Goal: Contribute content: Add original content to the website for others to see

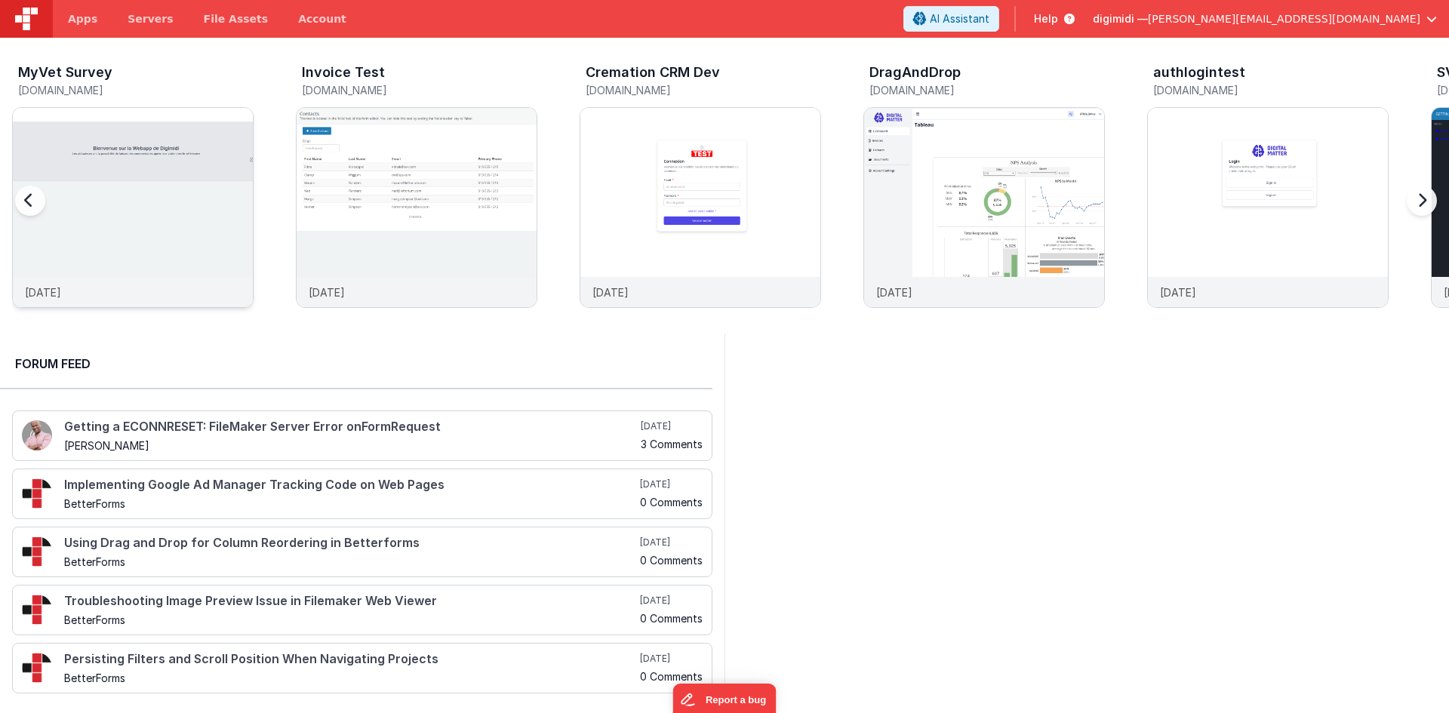
click at [165, 212] on img at bounding box center [133, 228] width 240 height 240
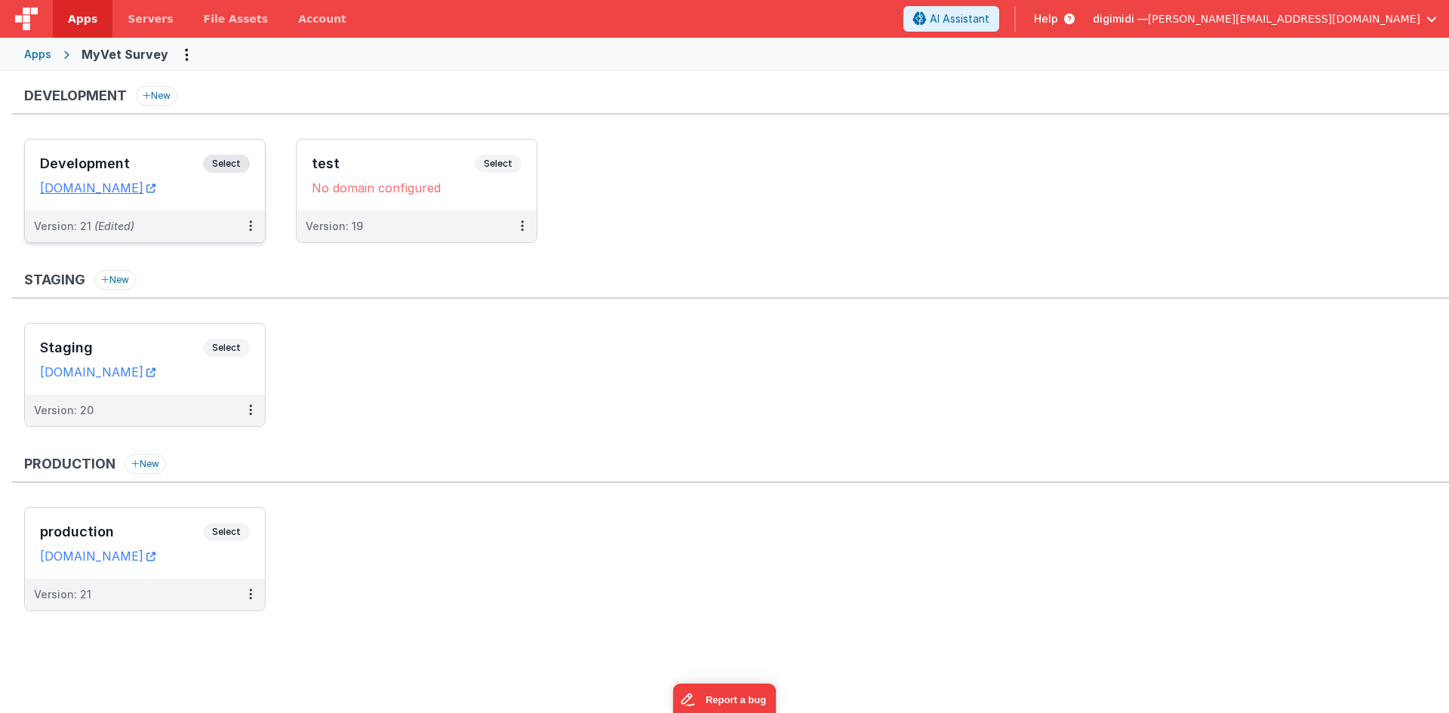
click at [151, 150] on div "Development Select URLs [DOMAIN_NAME]" at bounding box center [145, 175] width 240 height 71
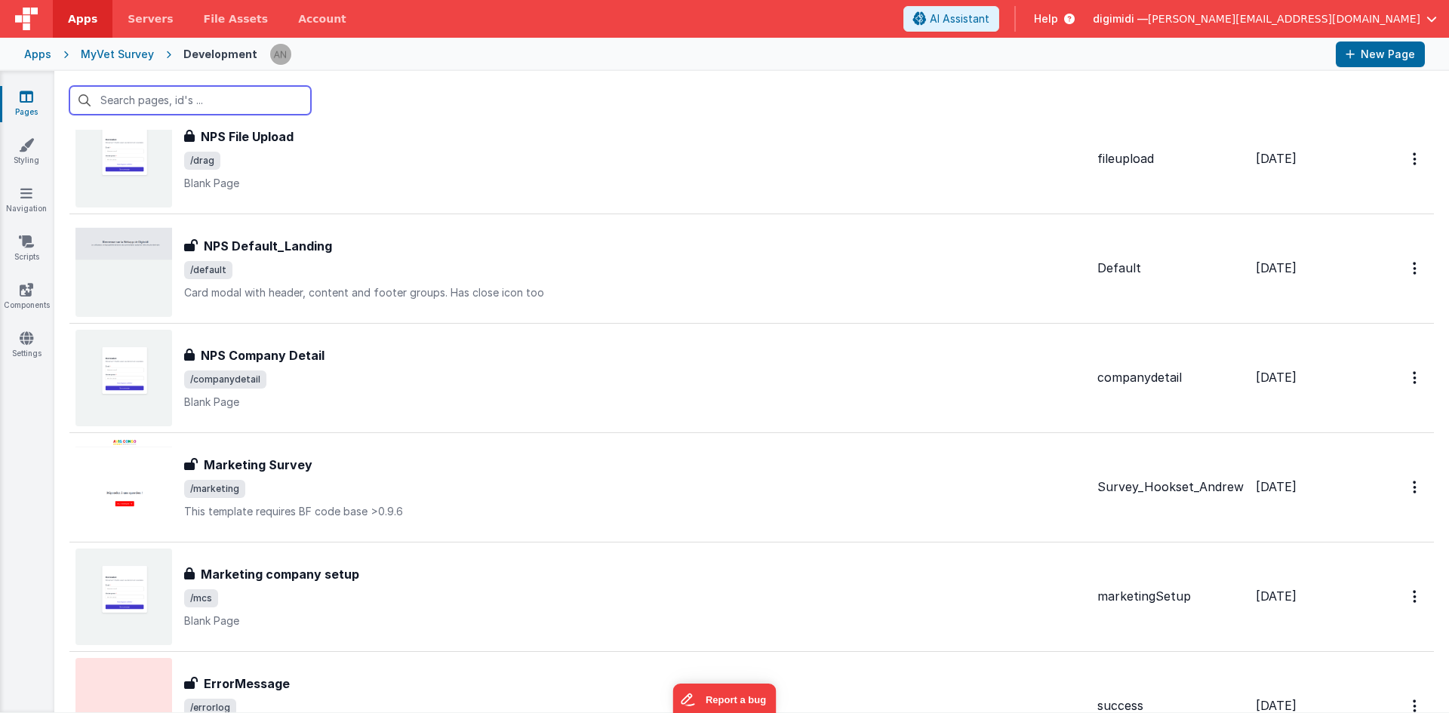
scroll to position [679, 0]
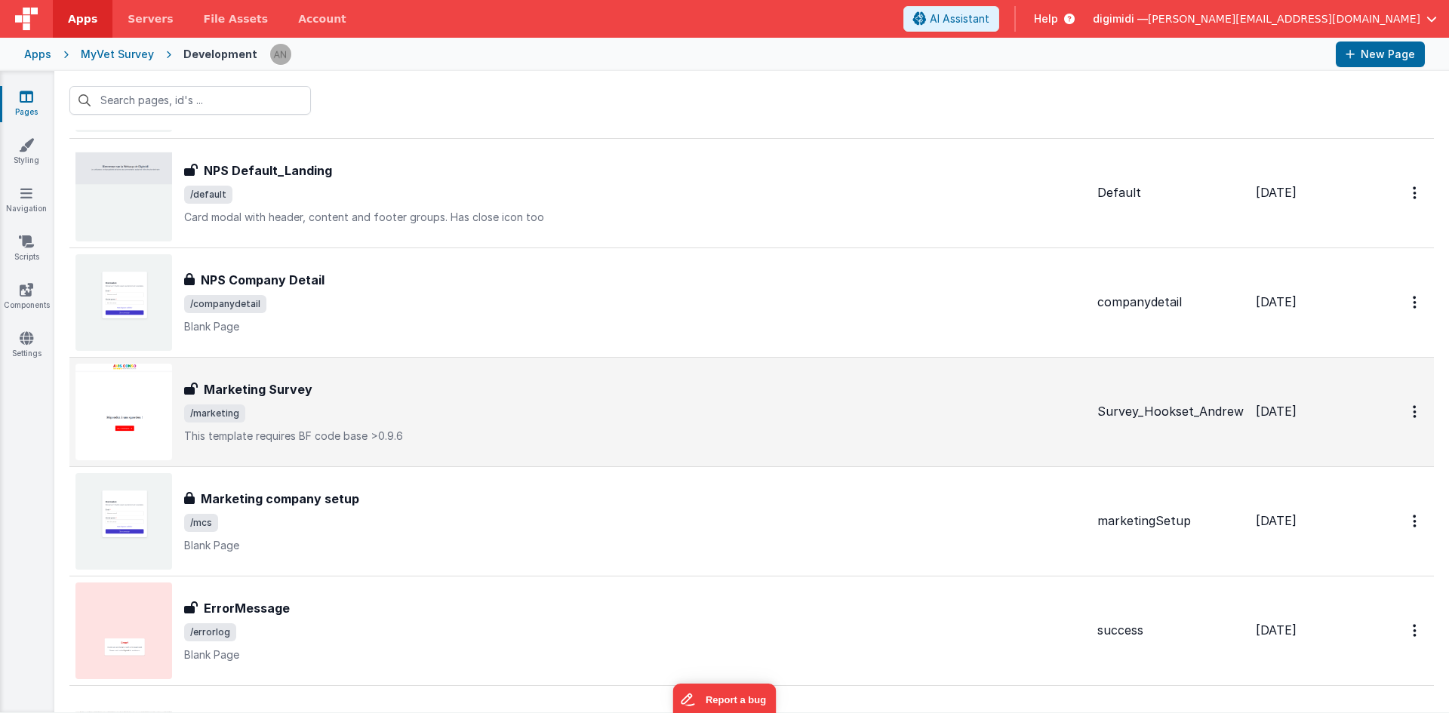
click at [426, 395] on div "Marketing Survey" at bounding box center [634, 389] width 901 height 18
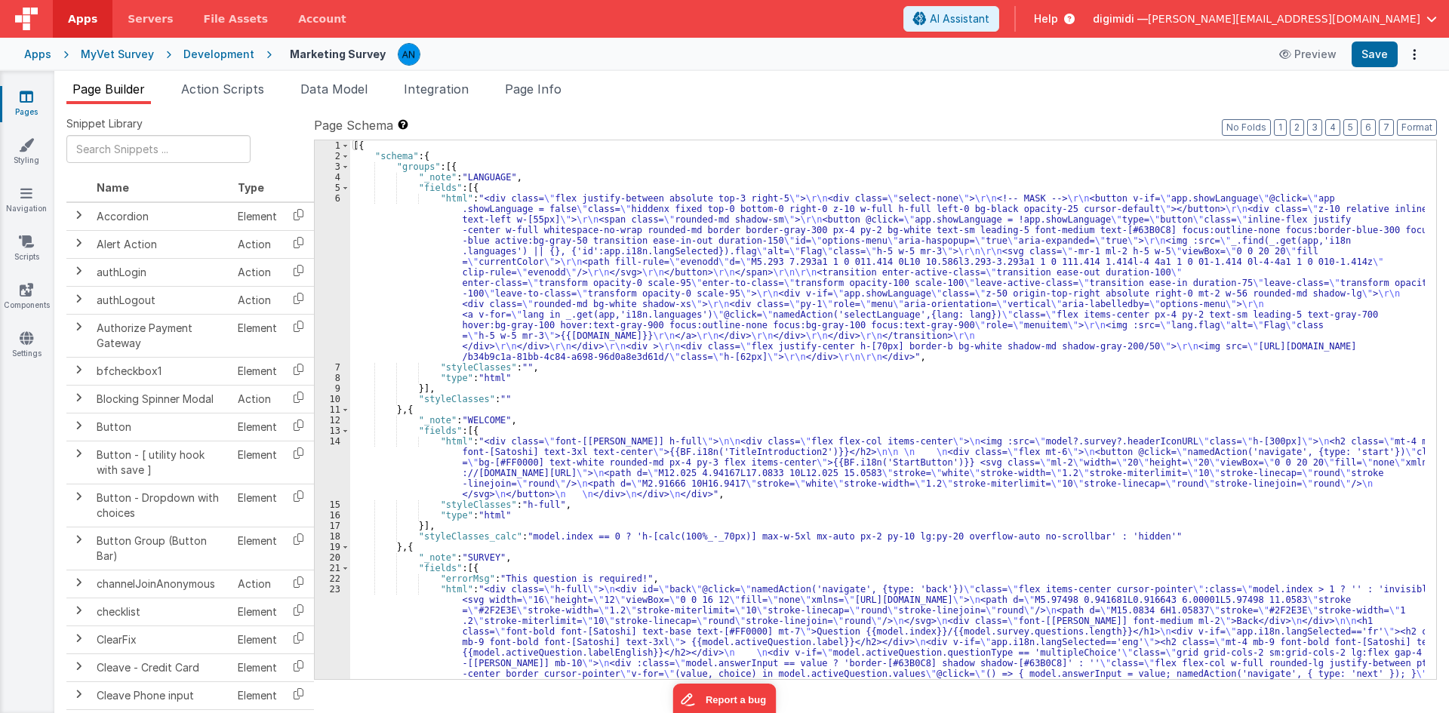
click at [487, 247] on div "[{ "schema" : { "groups" : [{ "_note" : "LANGUAGE" , "fields" : [{ "html" : "<d…" at bounding box center [887, 494] width 1075 height 708
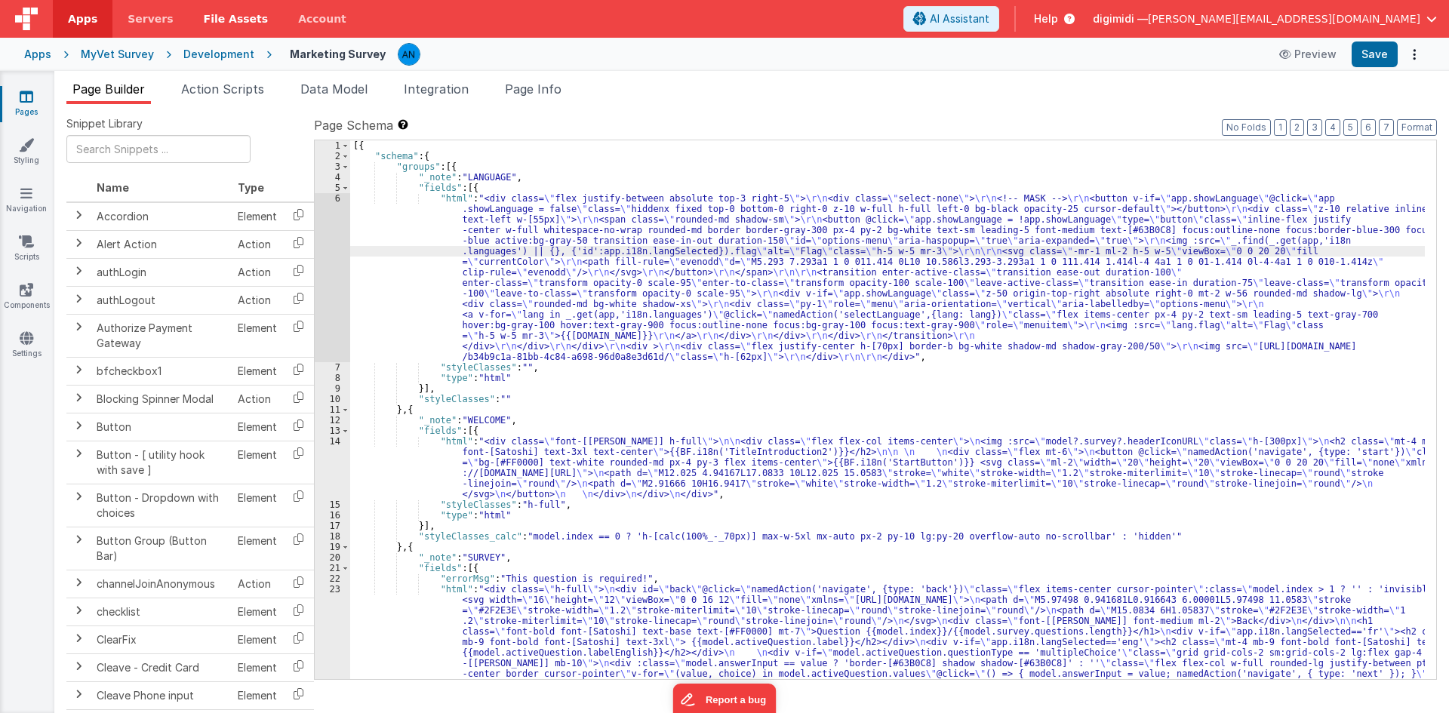
drag, startPoint x: 214, startPoint y: 14, endPoint x: 212, endPoint y: 25, distance: 11.4
click at [214, 14] on span "File Assets" at bounding box center [236, 18] width 65 height 15
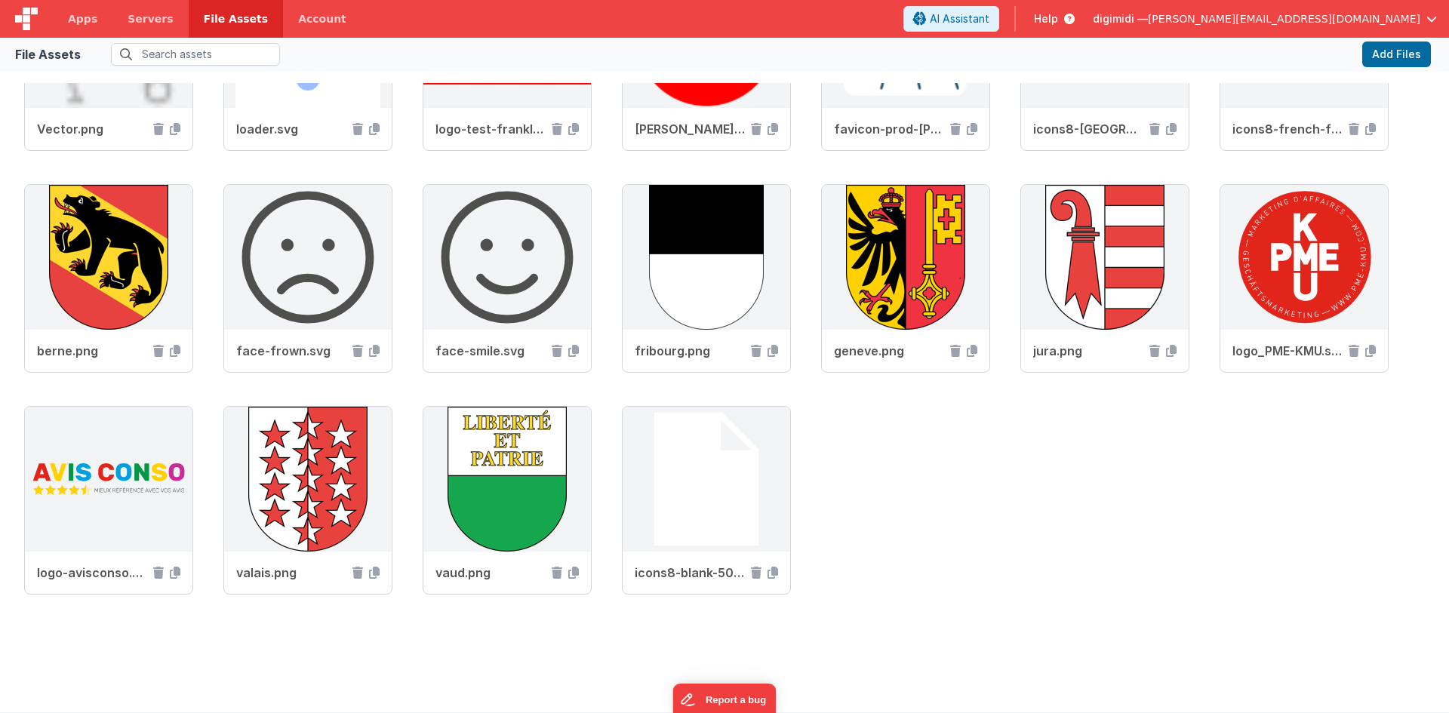
scroll to position [755, 0]
click at [550, 502] on div "logo_vetmidi_filemaker288.png Cat 4.svg Good feedback.svg Paw 1.svg Paw 2.svg P…" at bounding box center [724, 73] width 1401 height 1110
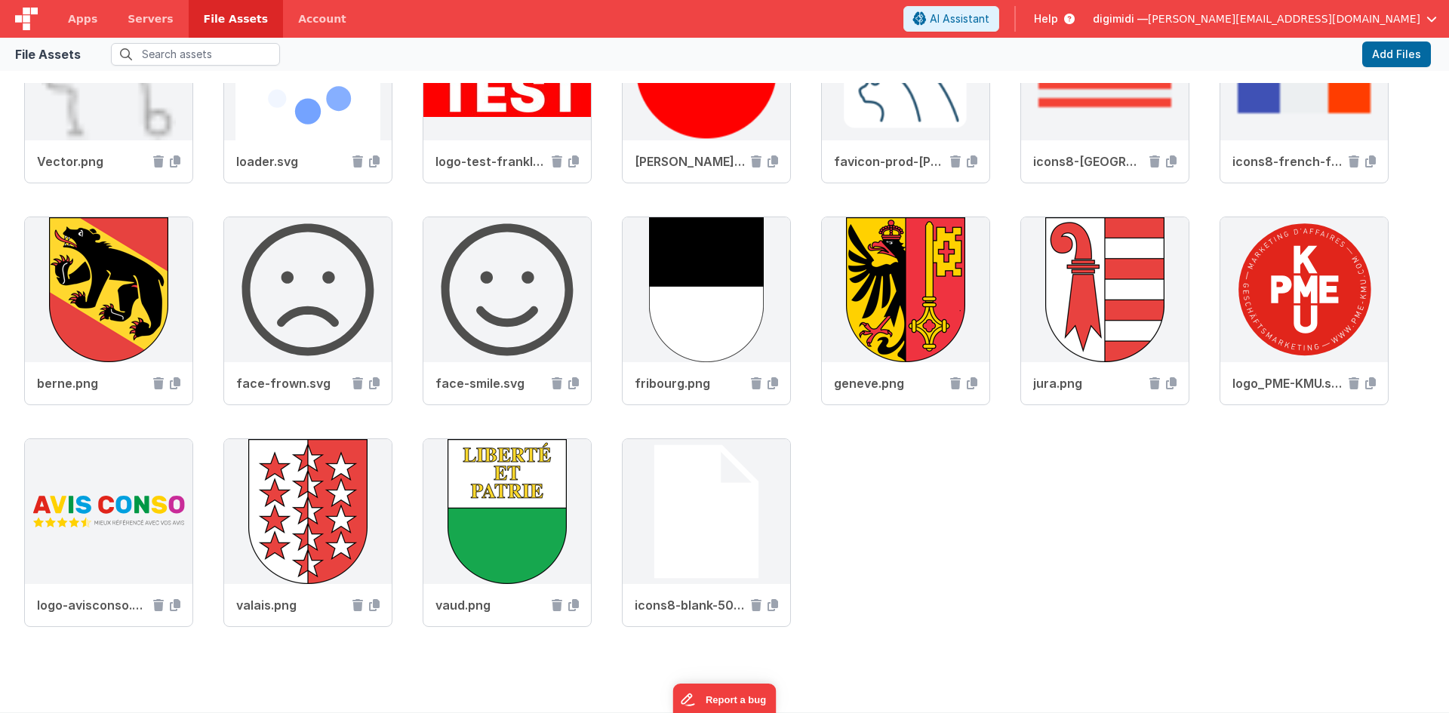
scroll to position [433, 0]
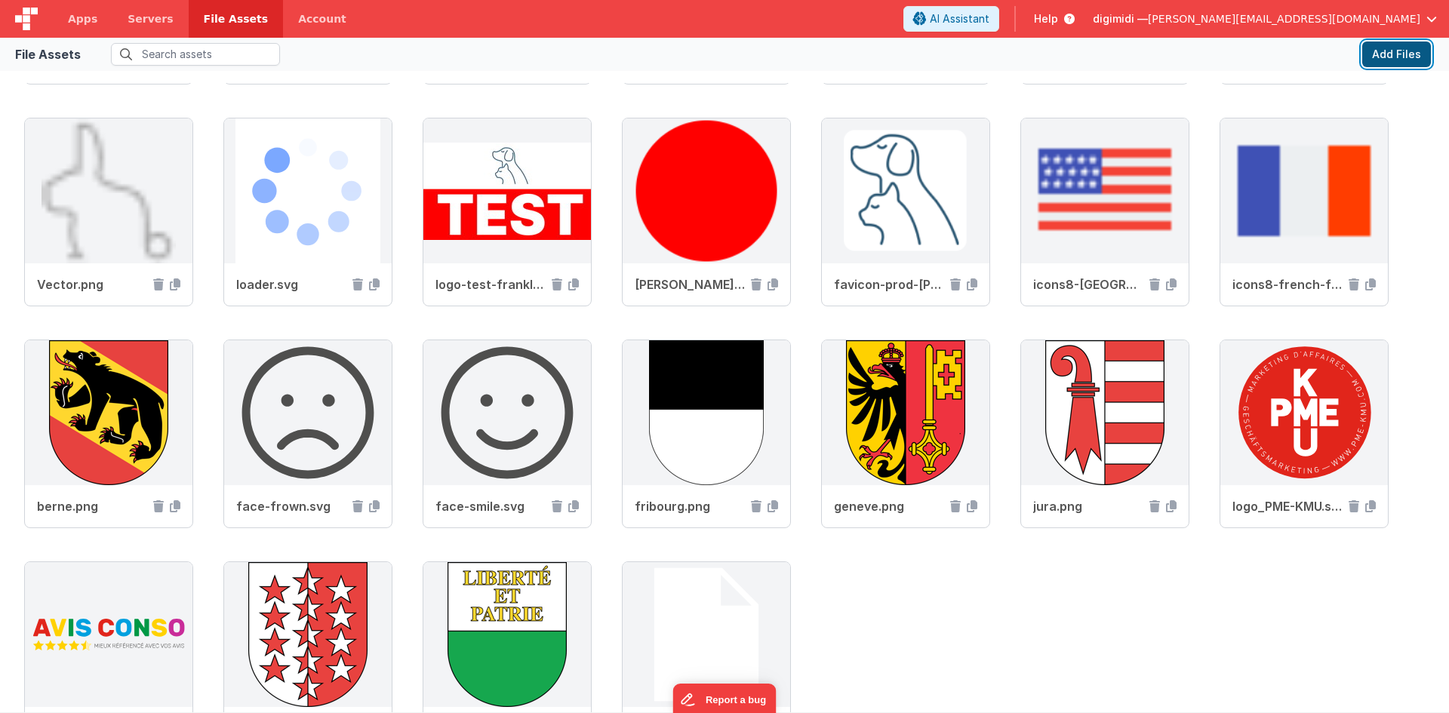
click at [1378, 57] on button "Add Files" at bounding box center [1396, 55] width 69 height 26
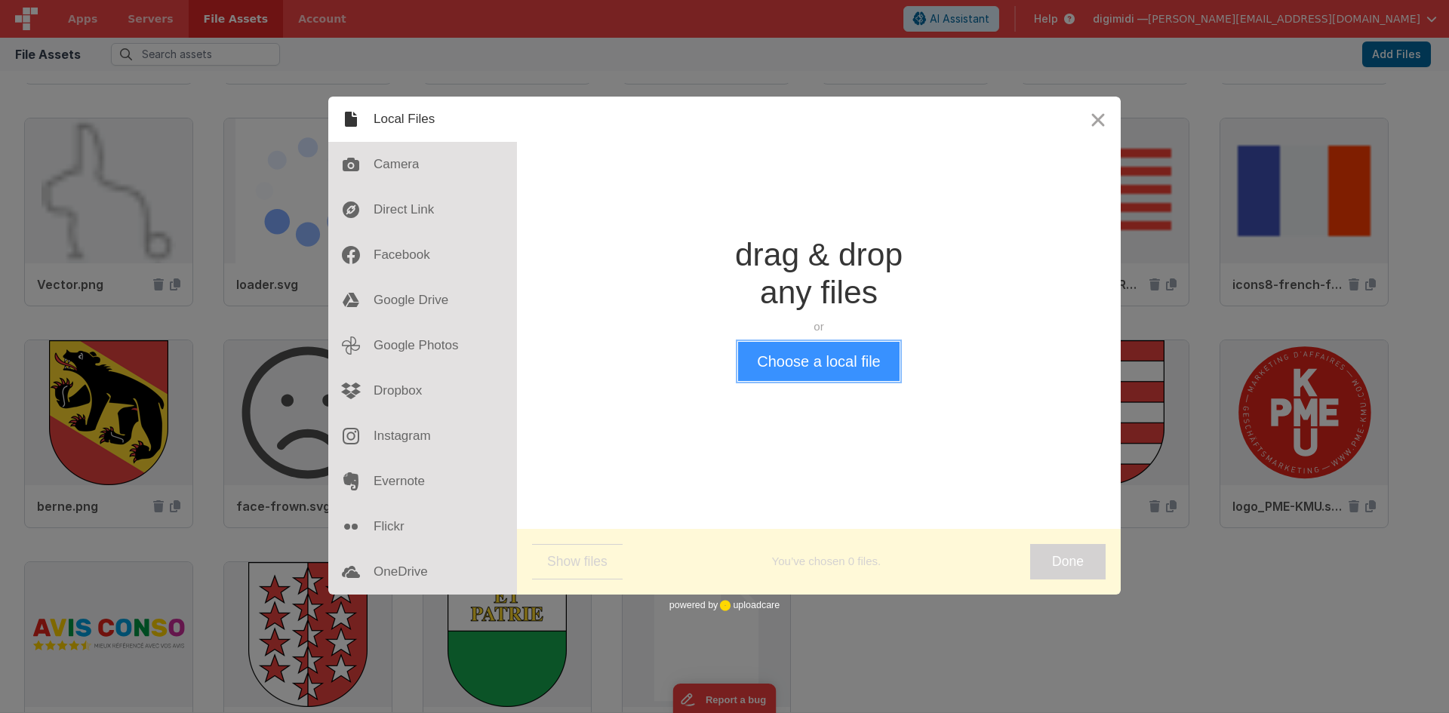
click at [850, 346] on button "Choose a local file" at bounding box center [818, 361] width 161 height 39
click at [789, 365] on button "Choose a local file" at bounding box center [818, 361] width 161 height 39
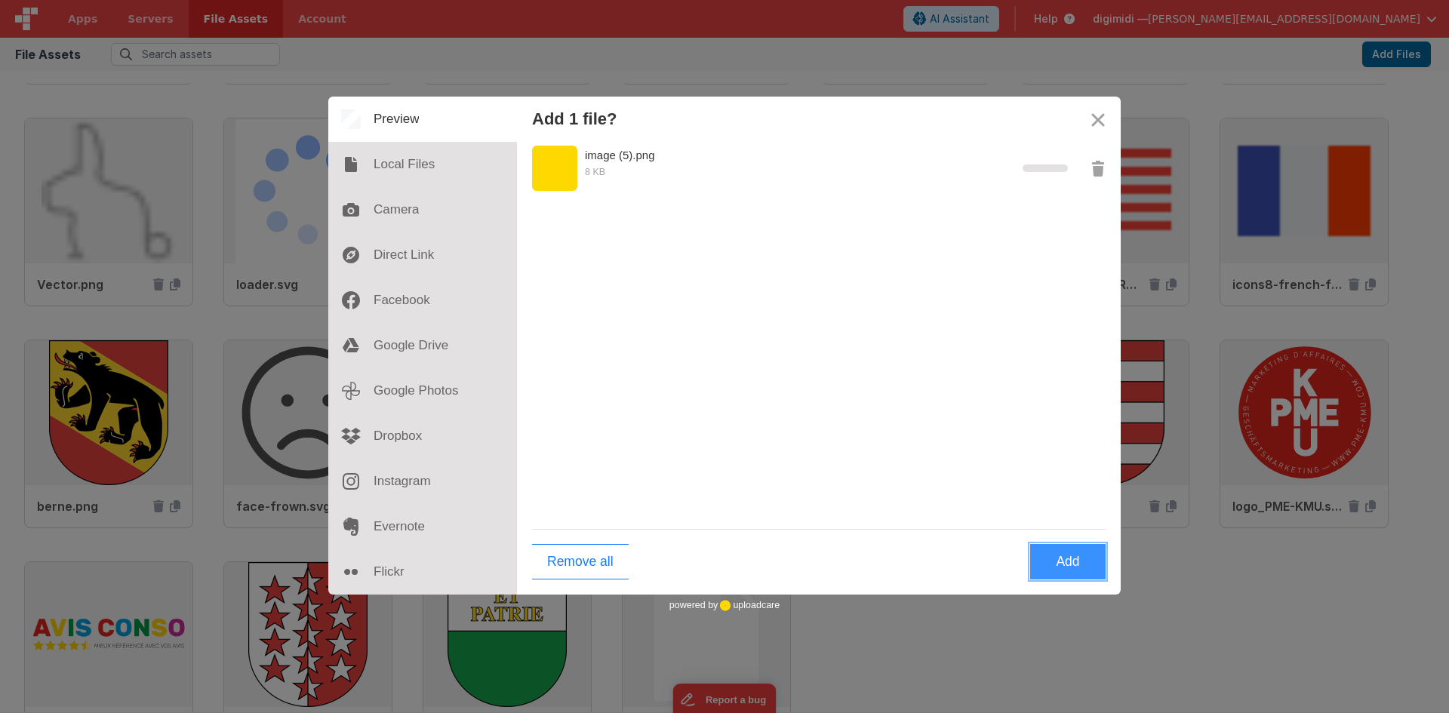
click at [1056, 558] on button "Add" at bounding box center [1067, 561] width 75 height 35
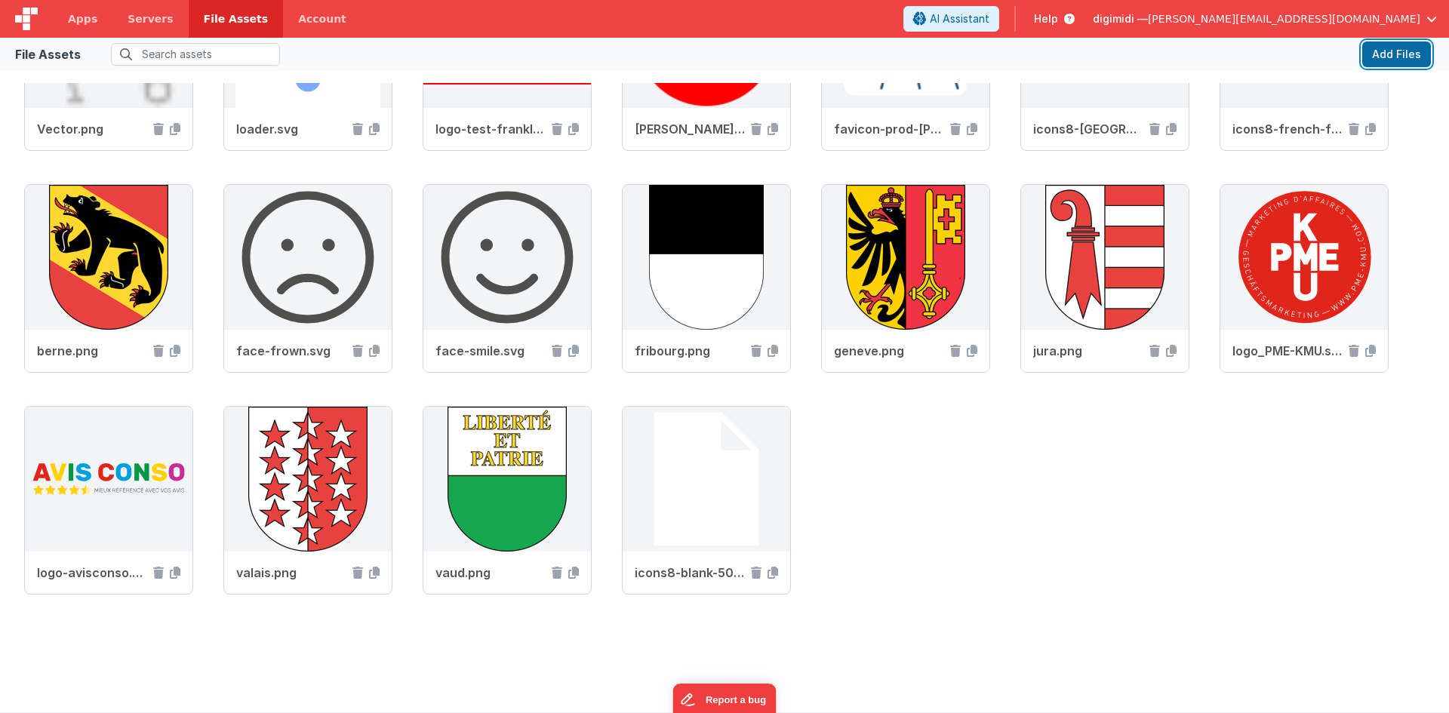
scroll to position [811, 0]
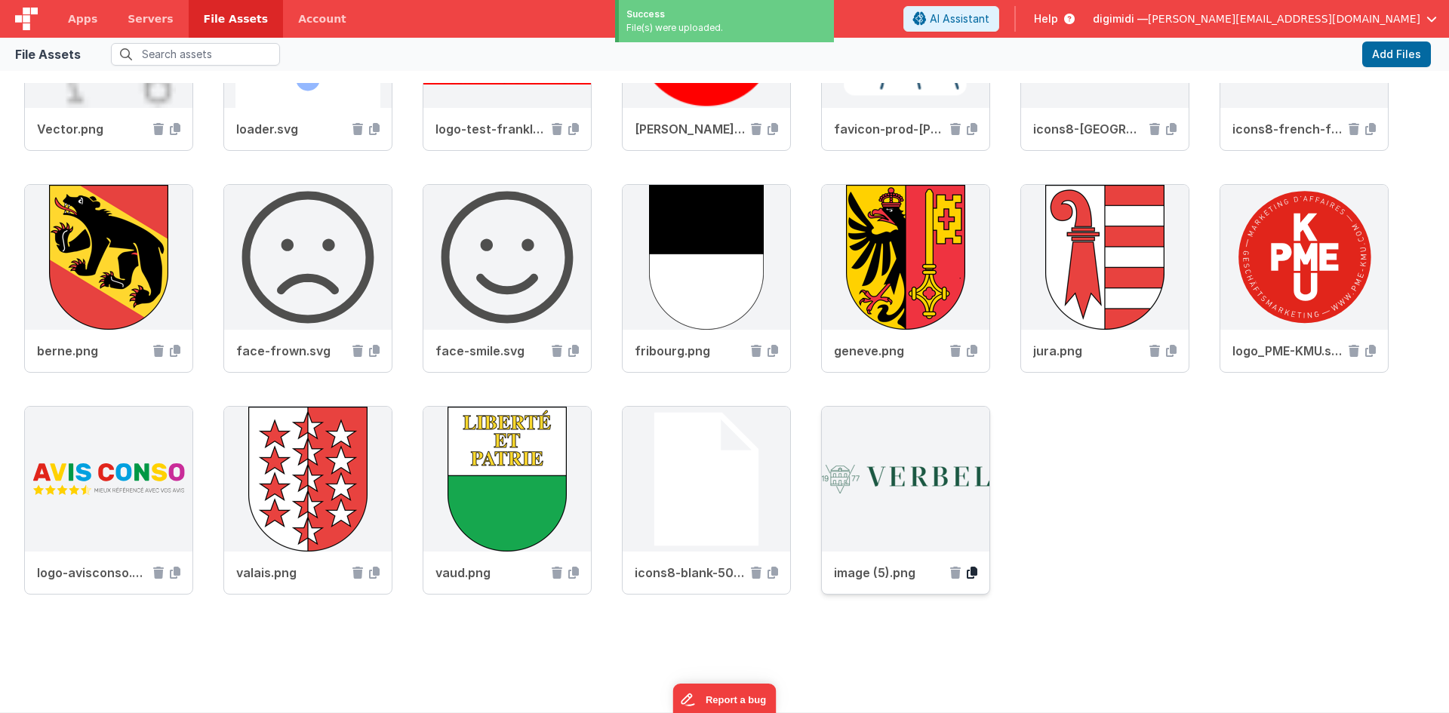
click at [967, 577] on icon at bounding box center [972, 573] width 11 height 12
